Goal: Task Accomplishment & Management: Use online tool/utility

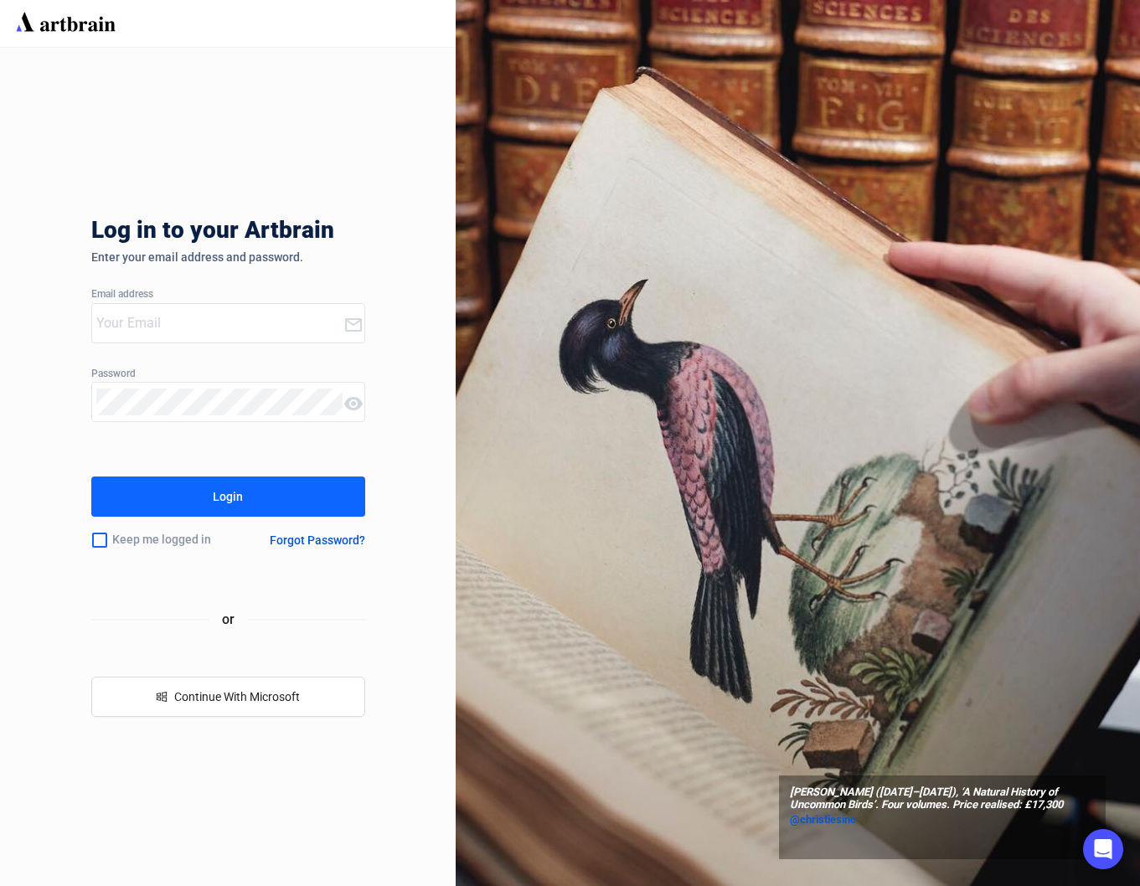
type input "[PERSON_NAME][EMAIL_ADDRESS][DOMAIN_NAME]"
click at [209, 491] on button "Login" at bounding box center [228, 496] width 274 height 40
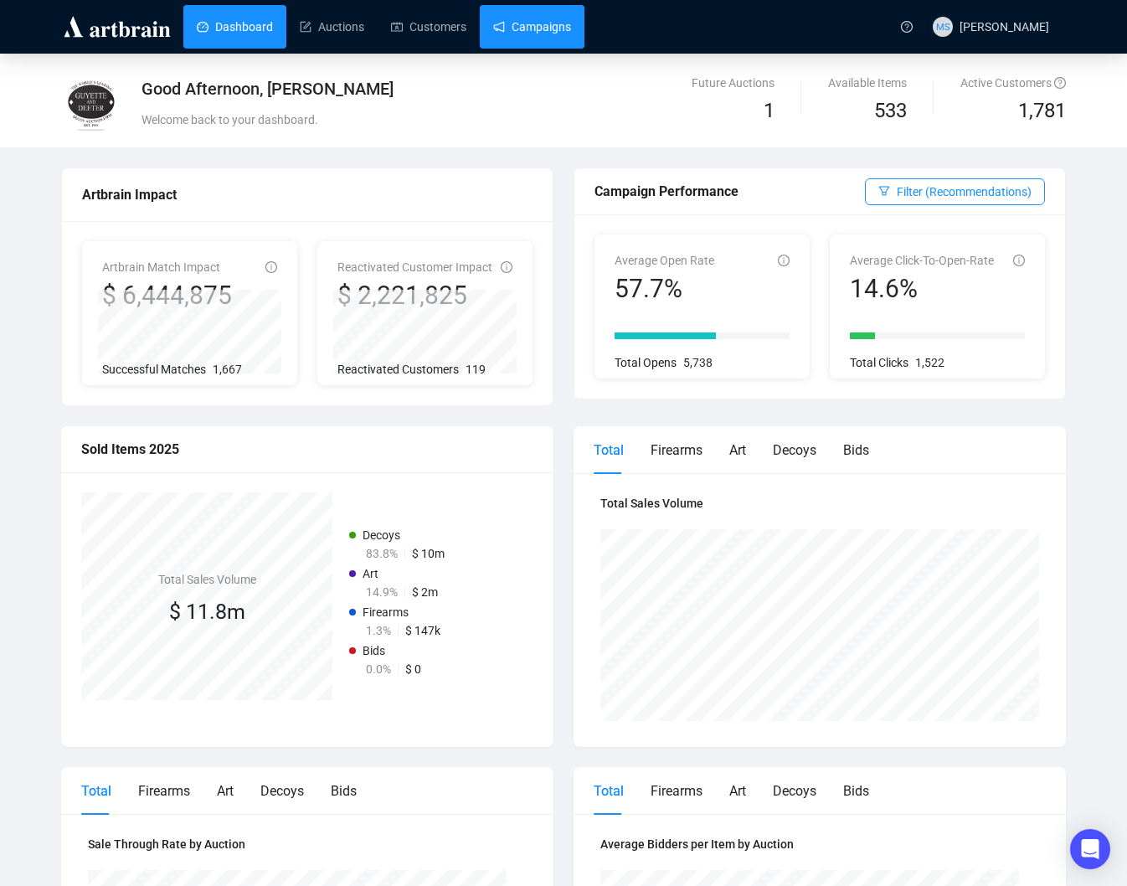
click at [506, 16] on link "Campaigns" at bounding box center [532, 27] width 78 height 44
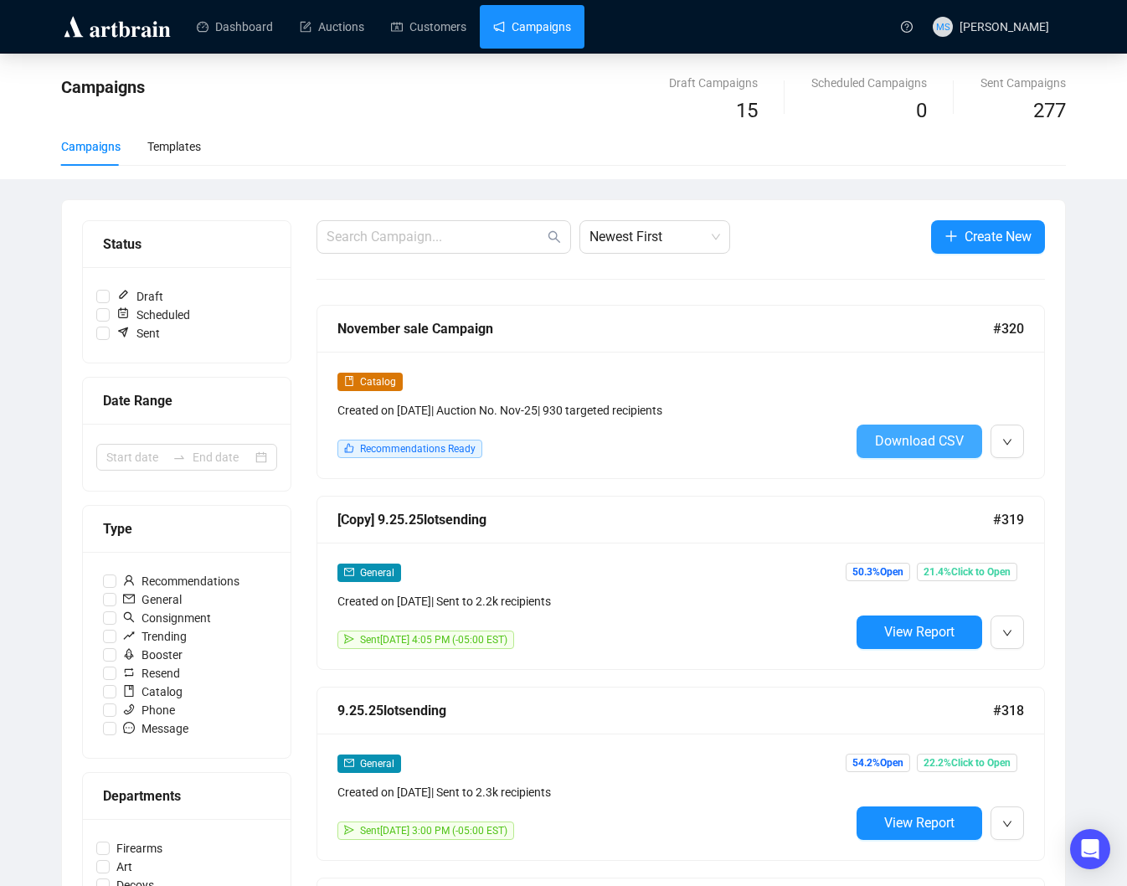
click at [932, 440] on span "Download CSV" at bounding box center [919, 441] width 89 height 16
click at [1012, 452] on button "button" at bounding box center [1007, 441] width 33 height 33
click at [1021, 472] on li "Edit" at bounding box center [1030, 477] width 72 height 27
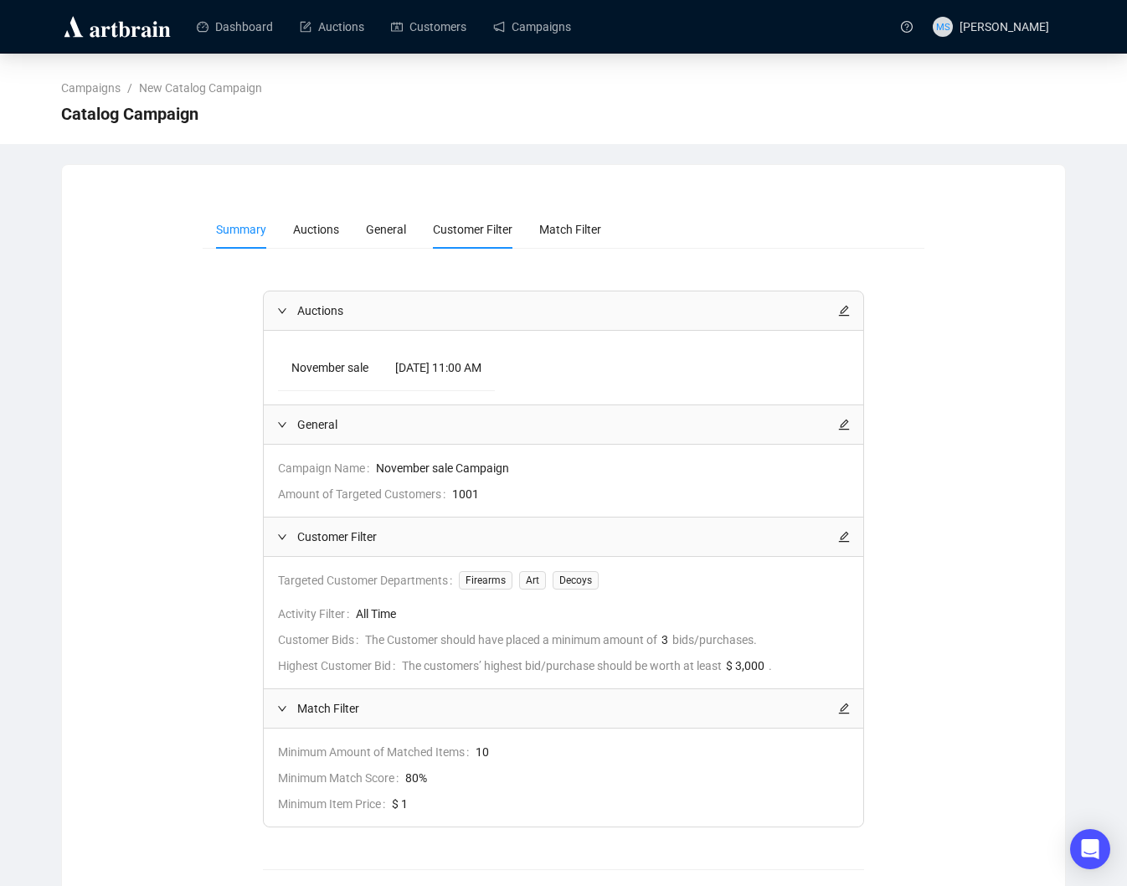
click at [449, 227] on span "Customer Filter" at bounding box center [473, 229] width 80 height 13
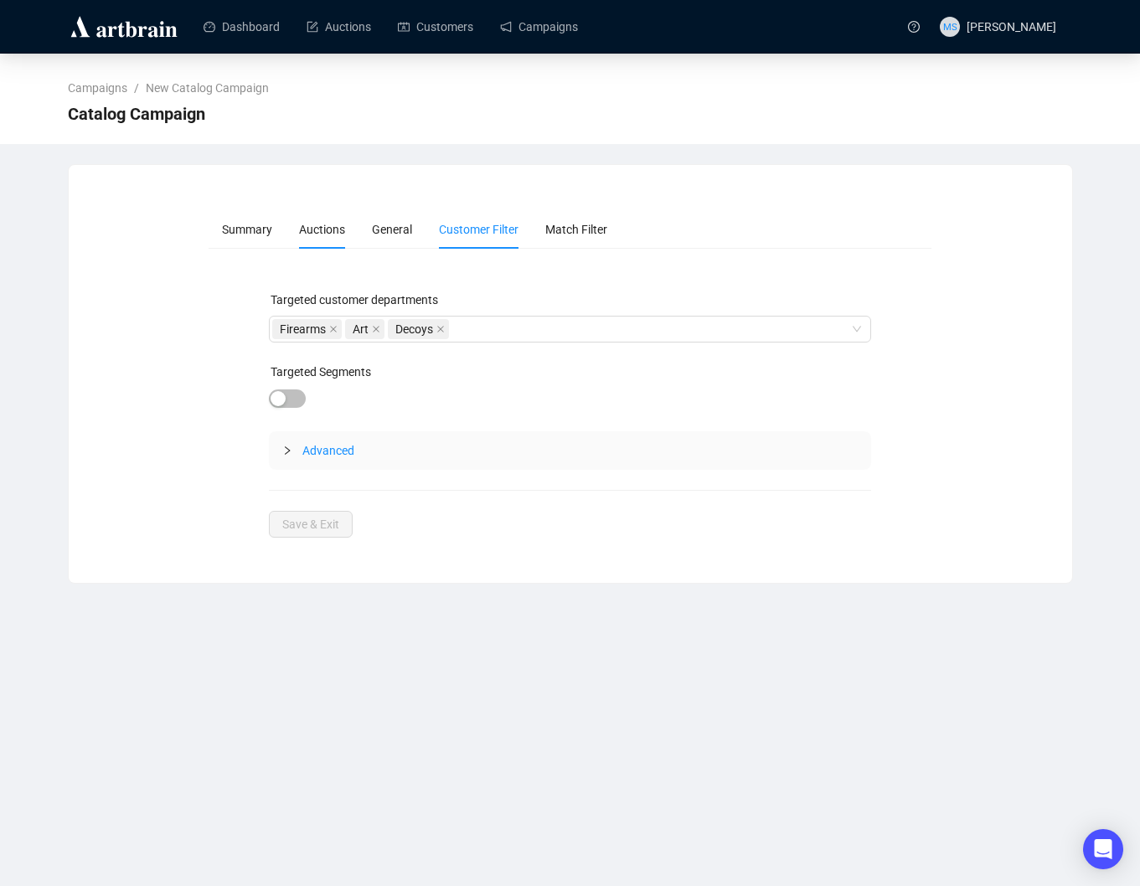
click at [295, 224] on li "Auctions" at bounding box center [322, 229] width 73 height 39
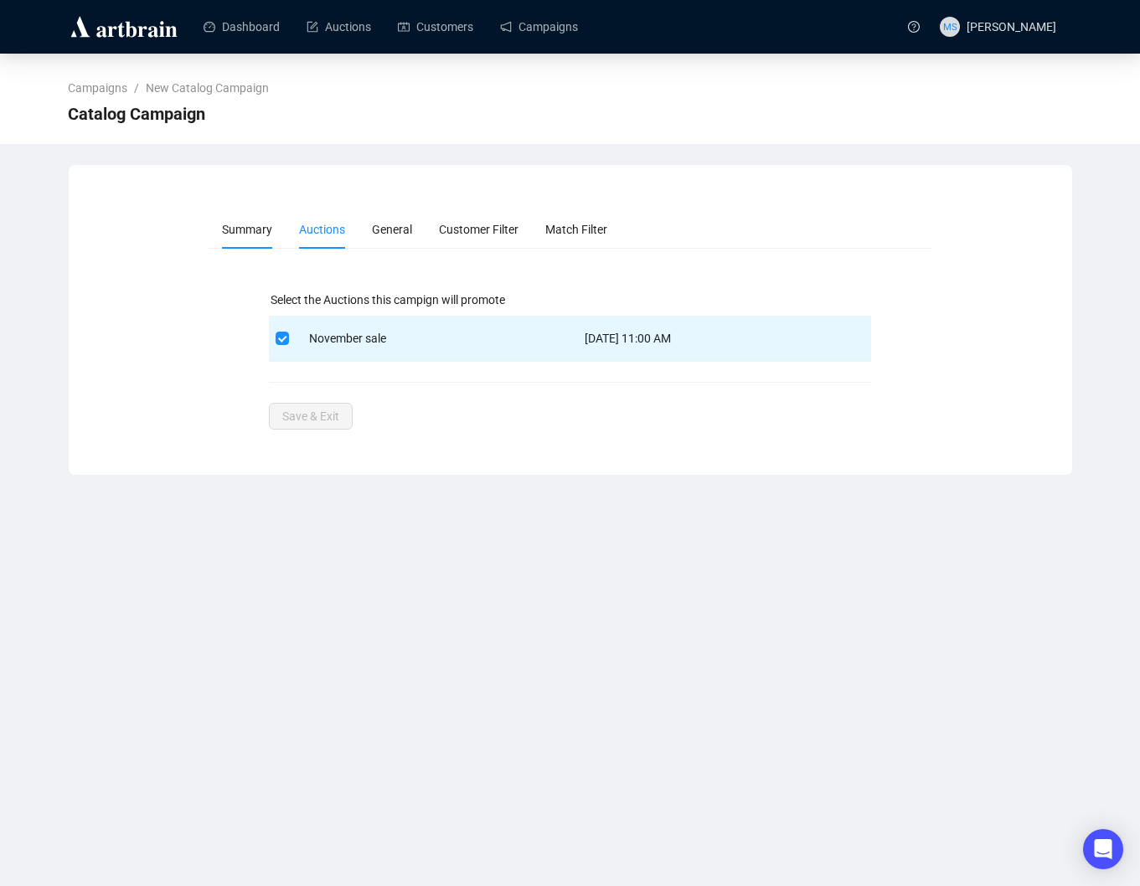
click at [242, 226] on span "Summary" at bounding box center [247, 229] width 50 height 13
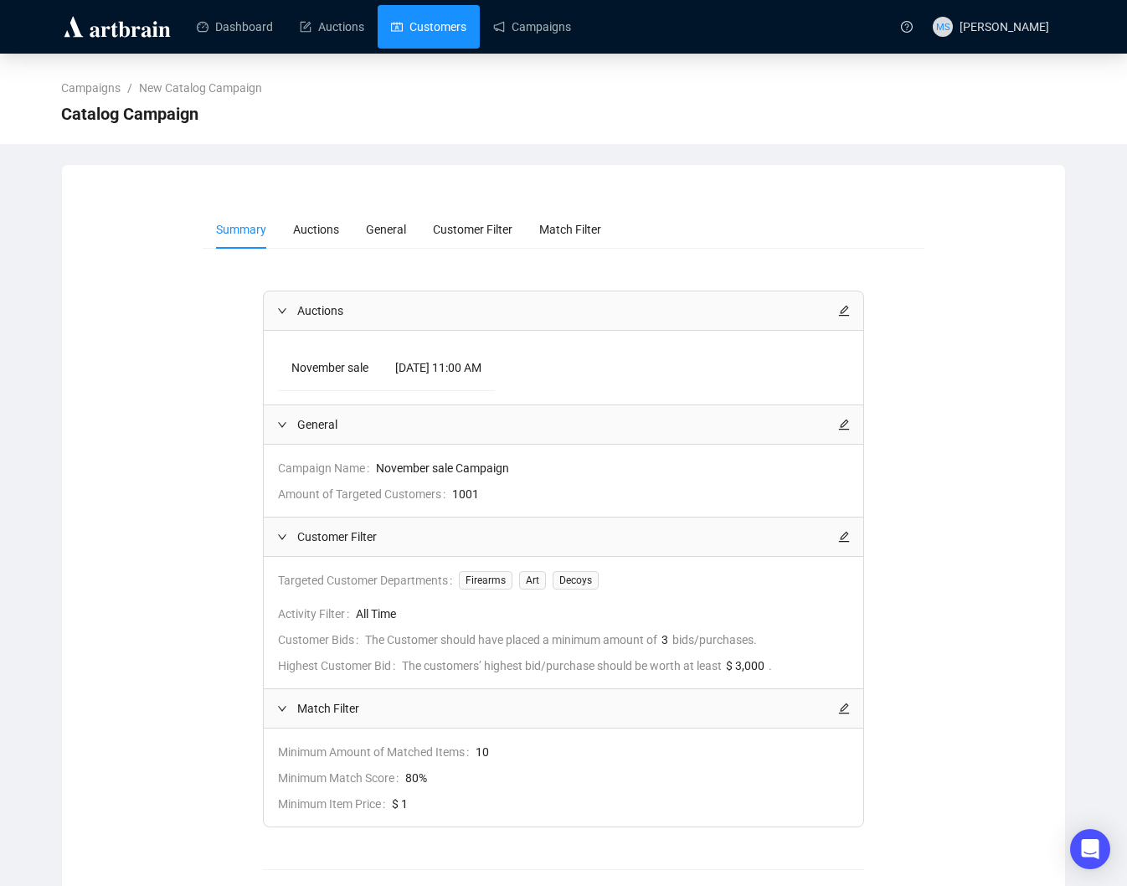
click at [426, 21] on link "Customers" at bounding box center [428, 27] width 75 height 44
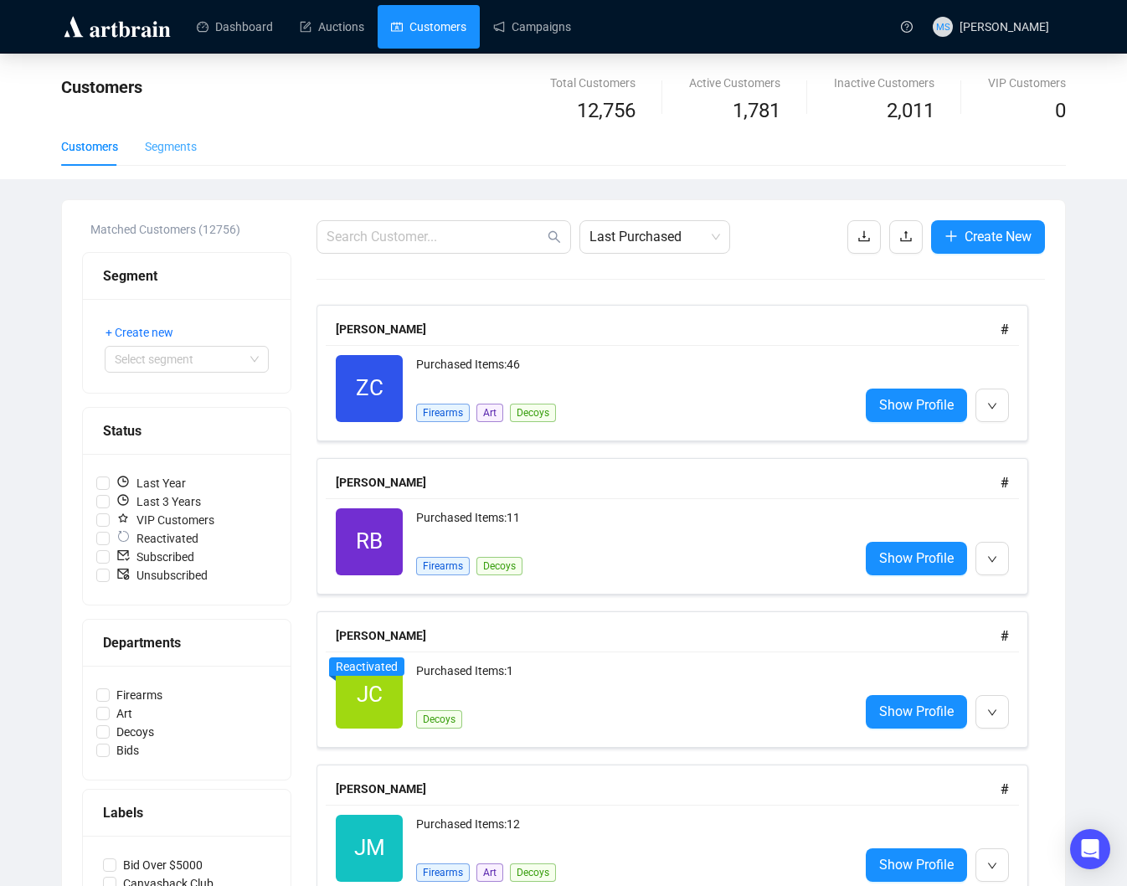
click at [163, 158] on div "Segments" at bounding box center [171, 146] width 52 height 39
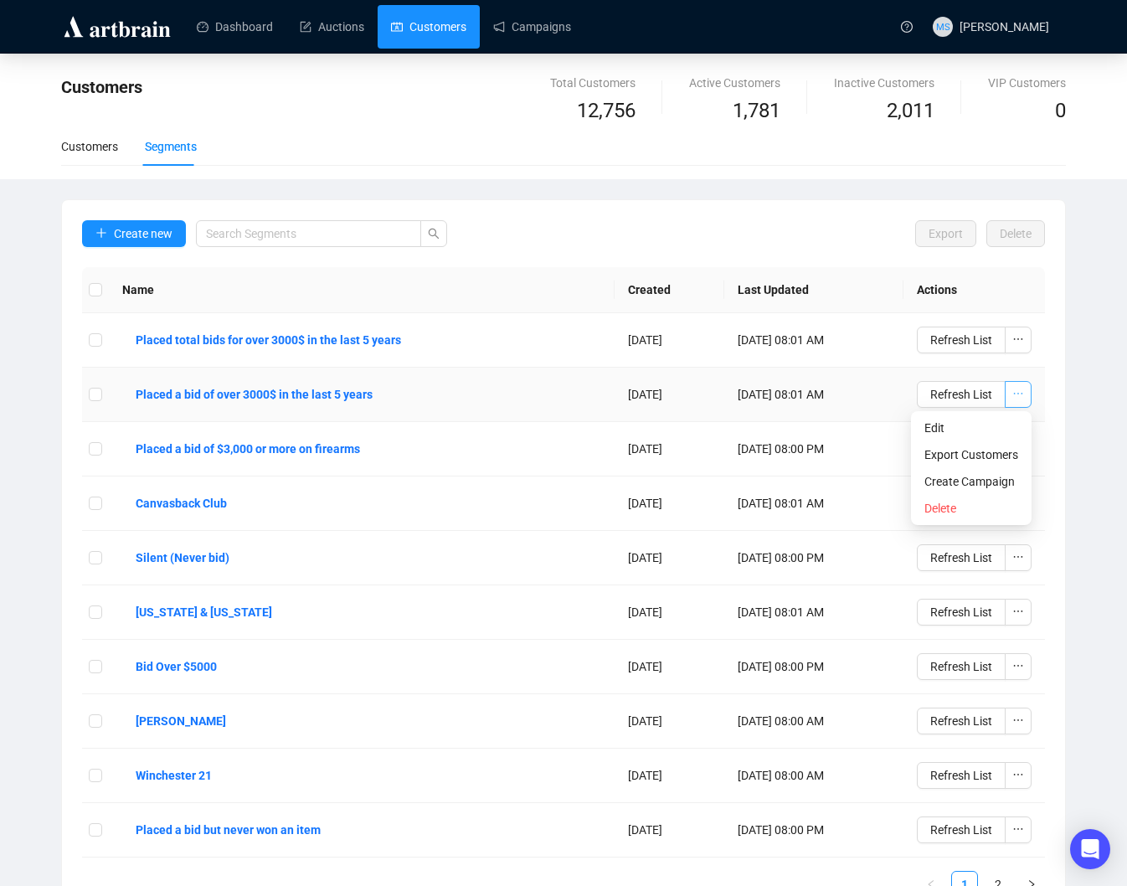
click at [1015, 402] on span "button" at bounding box center [1018, 394] width 12 height 18
click at [1004, 456] on span "Export Customers" at bounding box center [972, 455] width 94 height 18
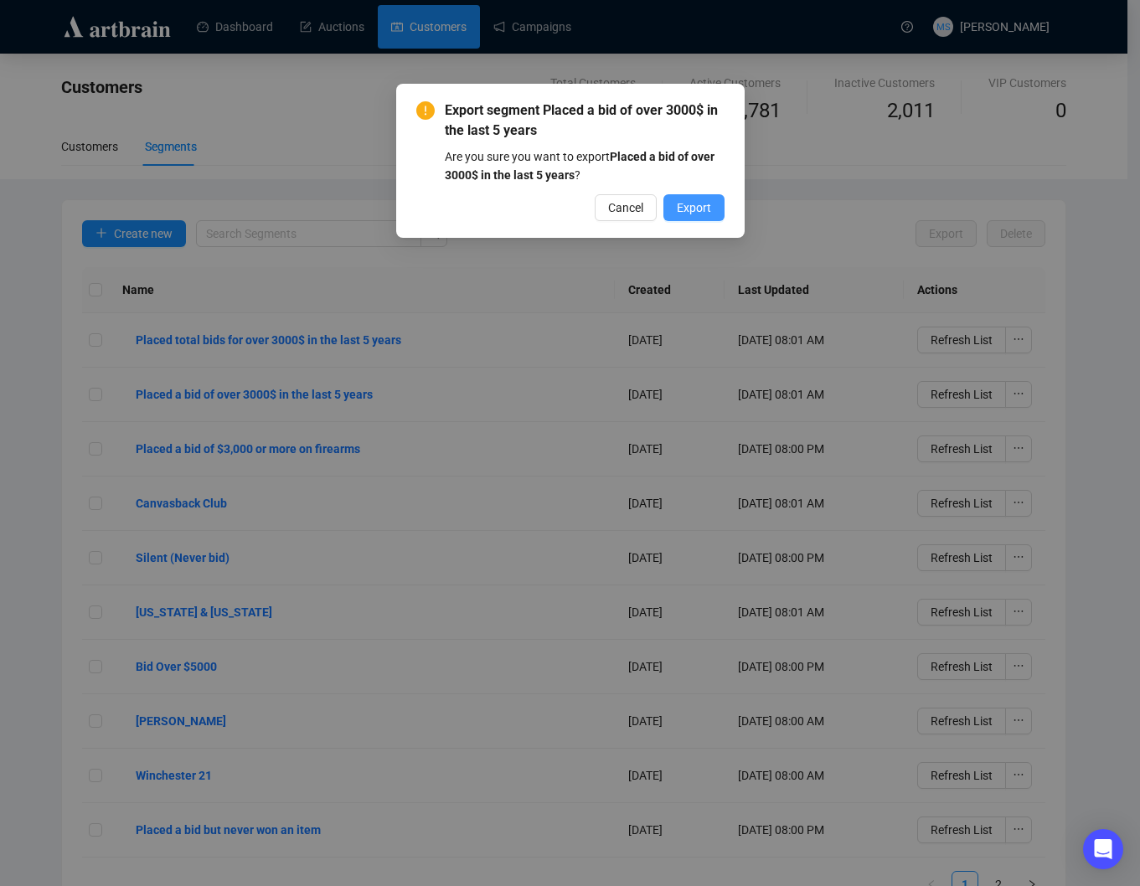
click at [697, 209] on span "Export" at bounding box center [694, 207] width 34 height 18
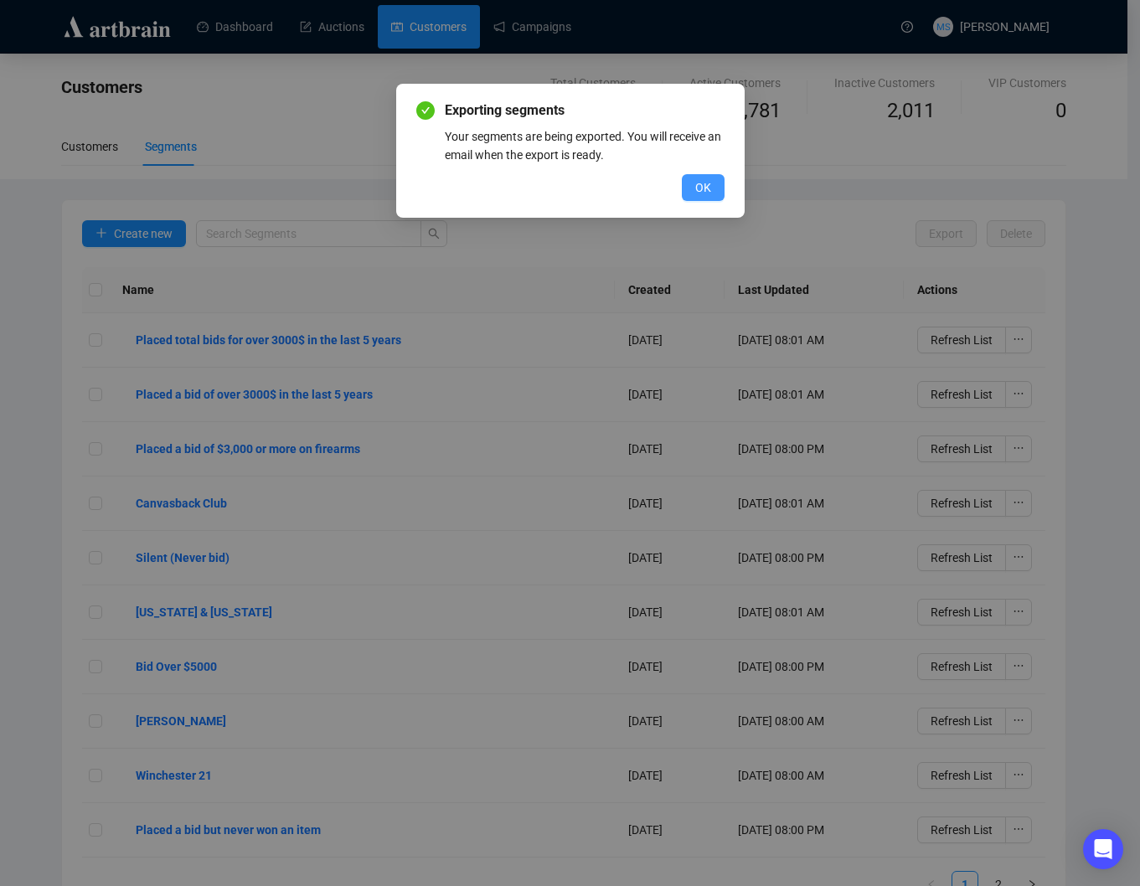
click at [697, 193] on span "OK" at bounding box center [703, 187] width 16 height 18
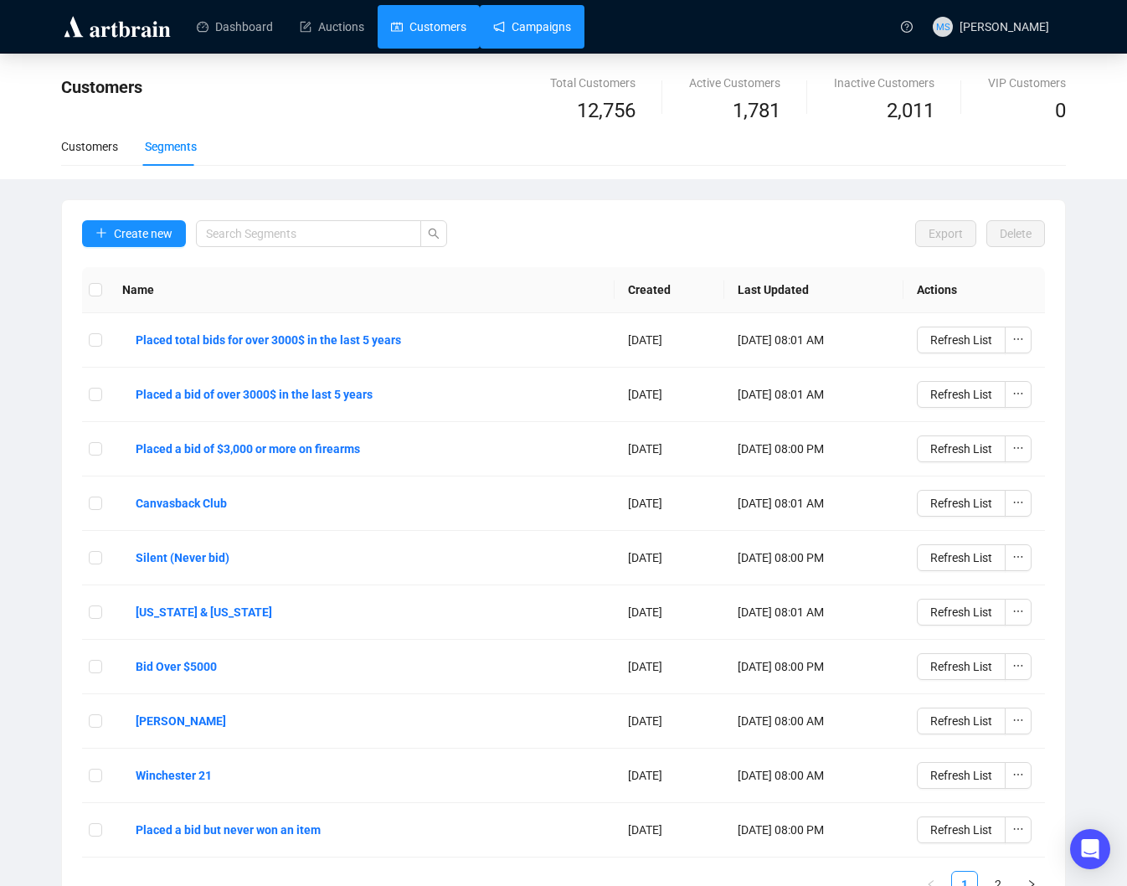
click at [507, 26] on link "Campaigns" at bounding box center [532, 27] width 78 height 44
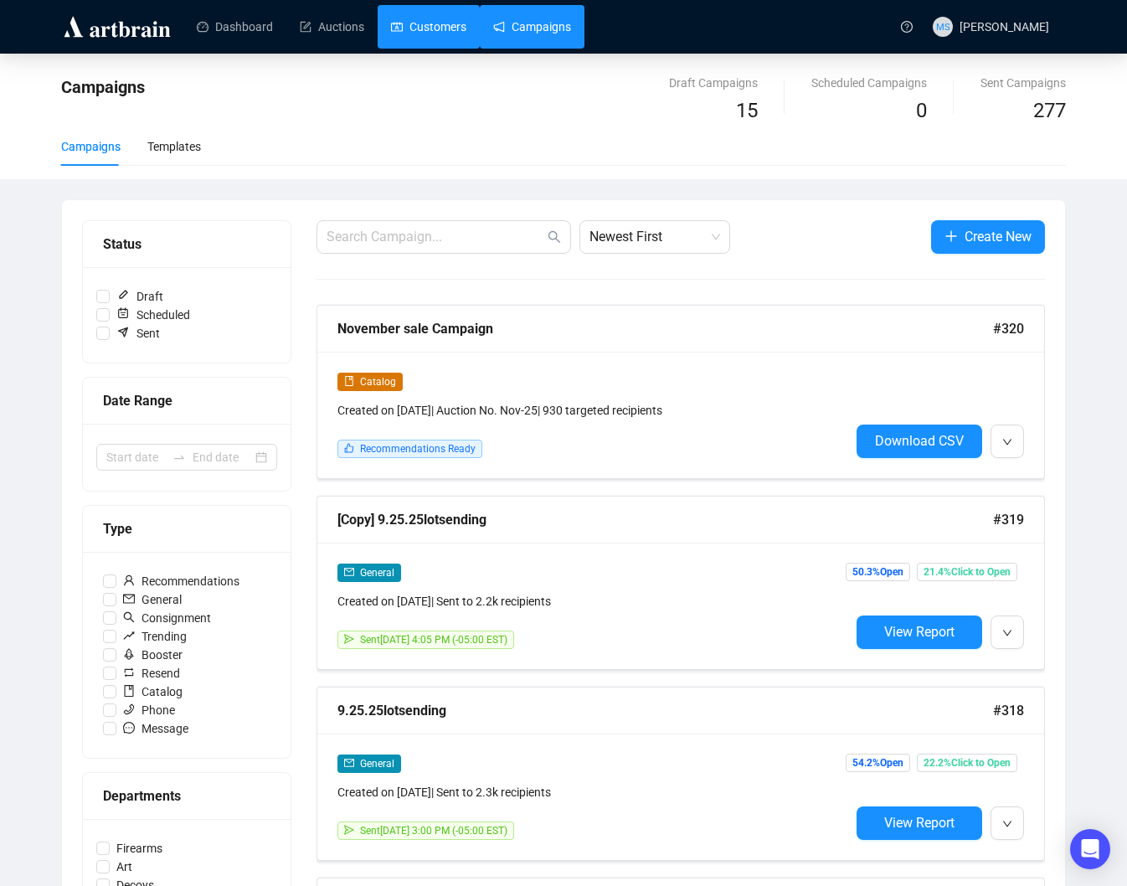
click at [397, 39] on link "Customers" at bounding box center [428, 27] width 75 height 44
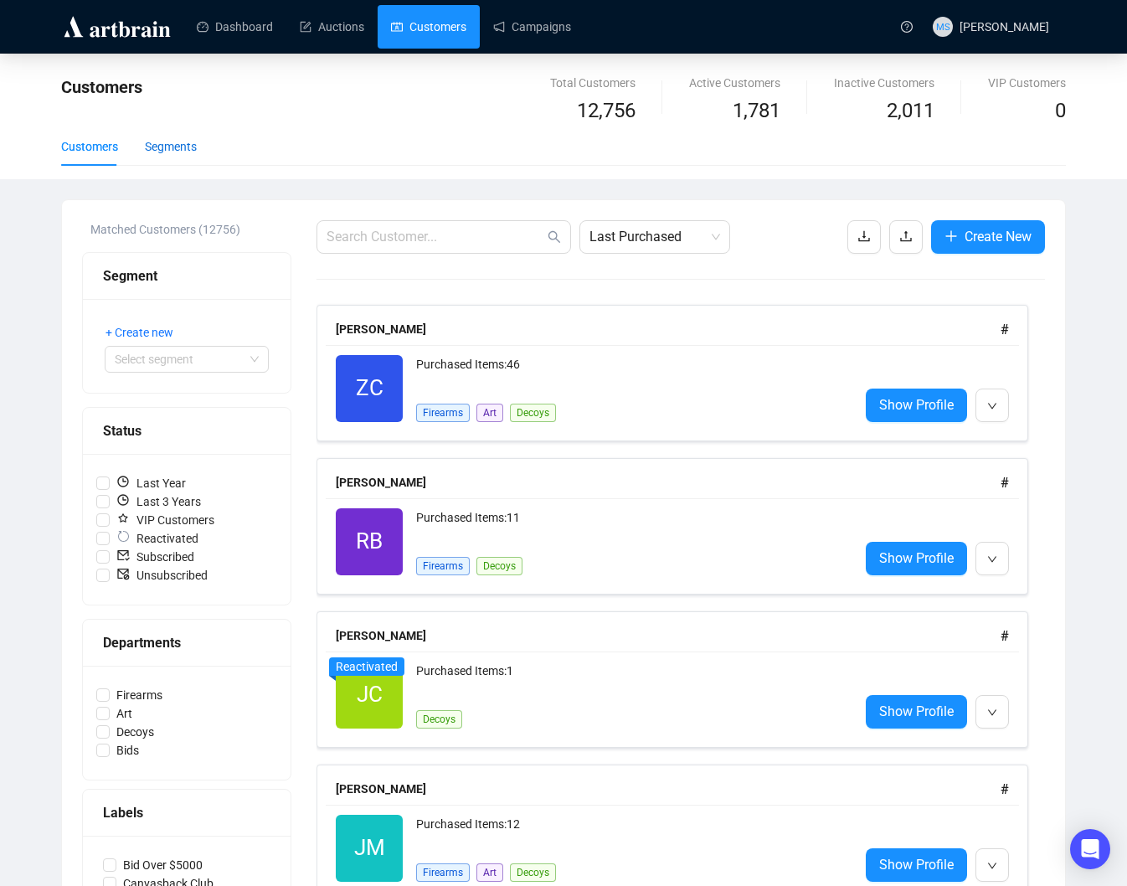
click at [193, 138] on div "Segments" at bounding box center [171, 146] width 52 height 18
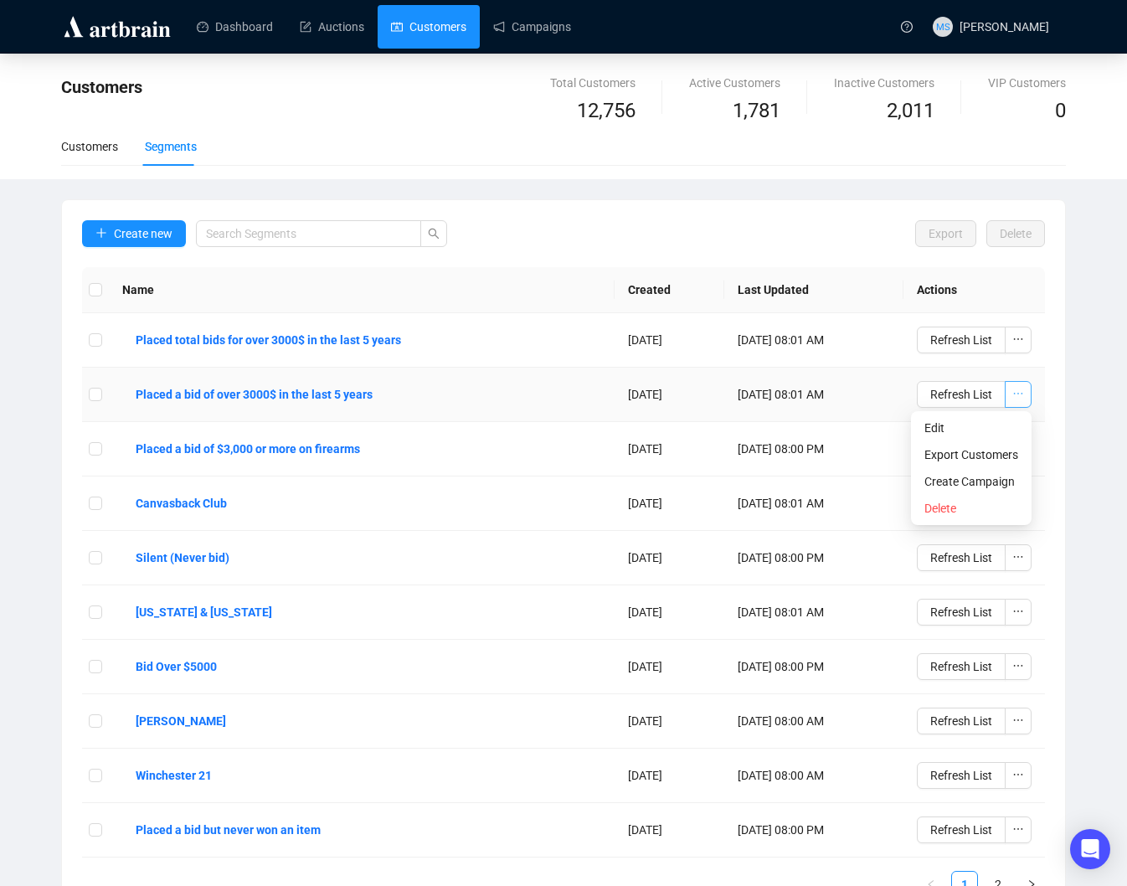
click at [1017, 395] on icon "ellipsis" at bounding box center [1018, 394] width 12 height 12
click at [976, 456] on span "Export Customers" at bounding box center [972, 455] width 94 height 18
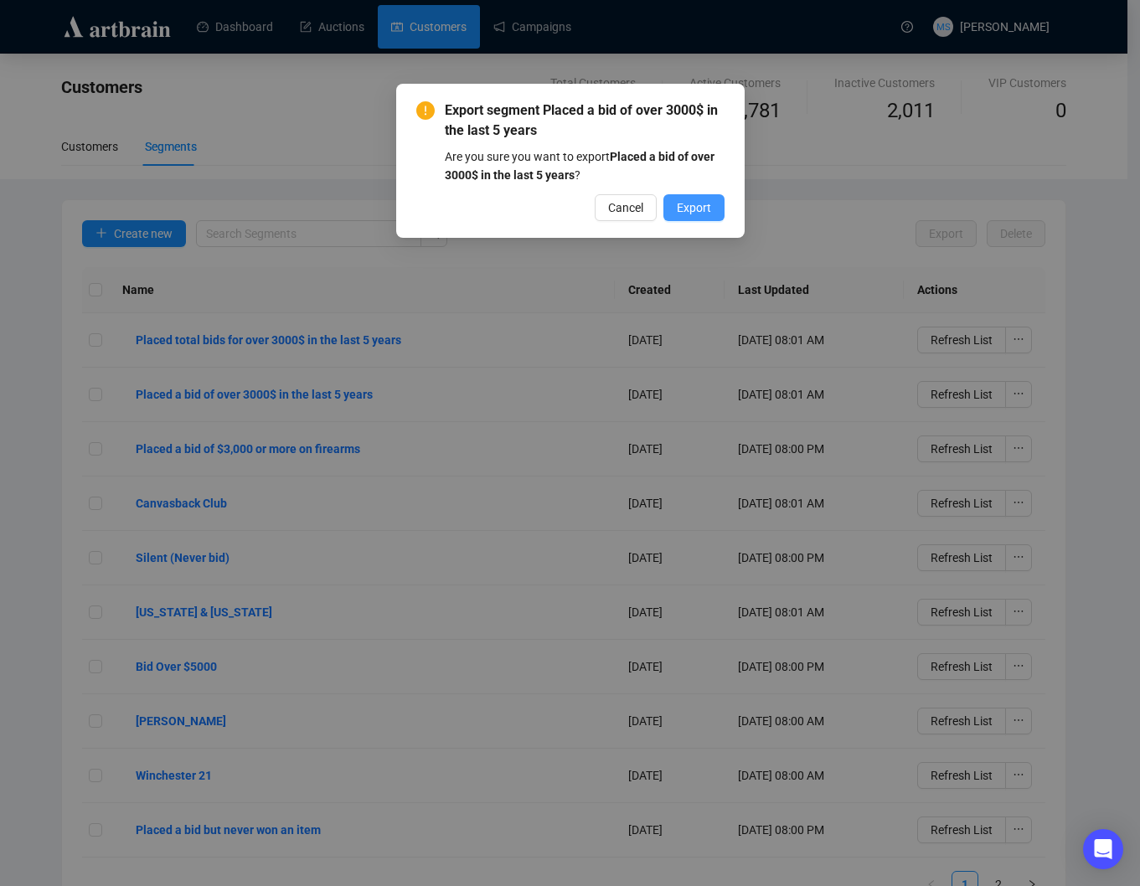
click at [695, 208] on span "Export" at bounding box center [694, 207] width 34 height 18
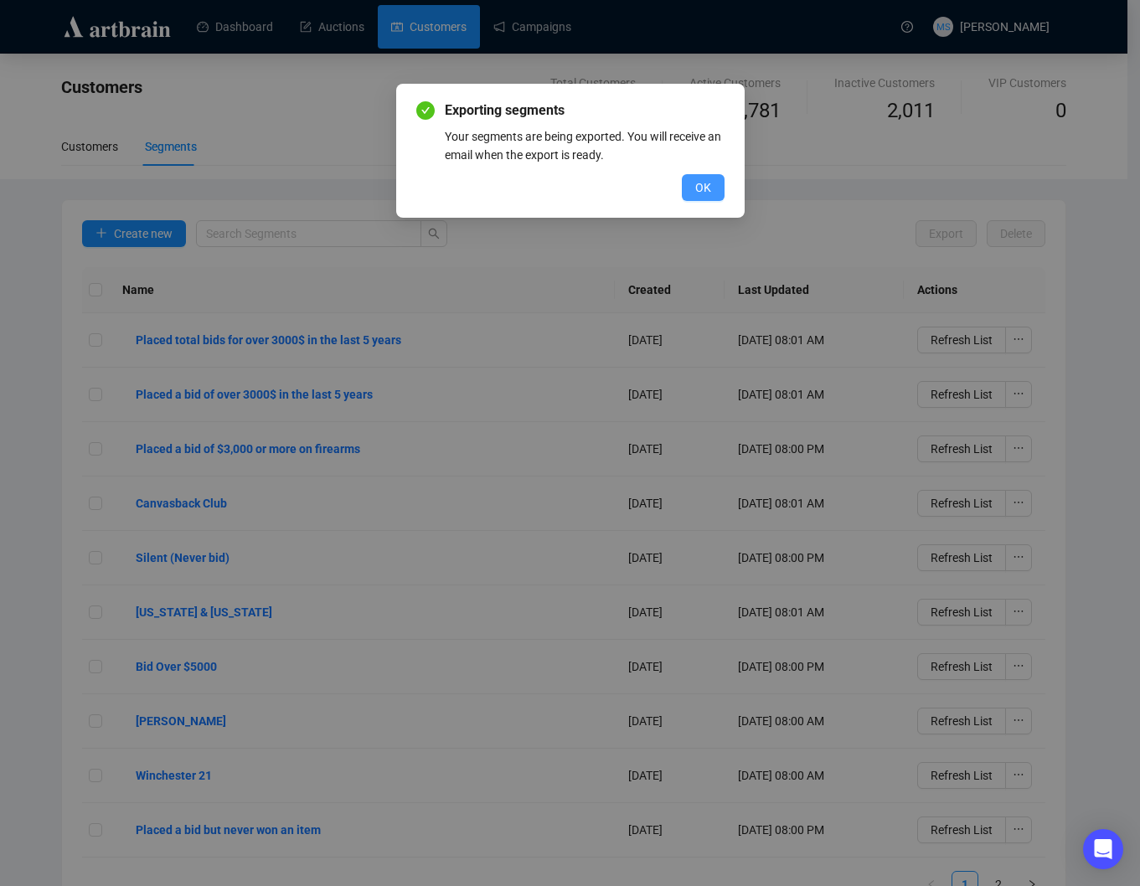
click at [689, 188] on button "OK" at bounding box center [703, 187] width 43 height 27
